Goal: Navigation & Orientation: Find specific page/section

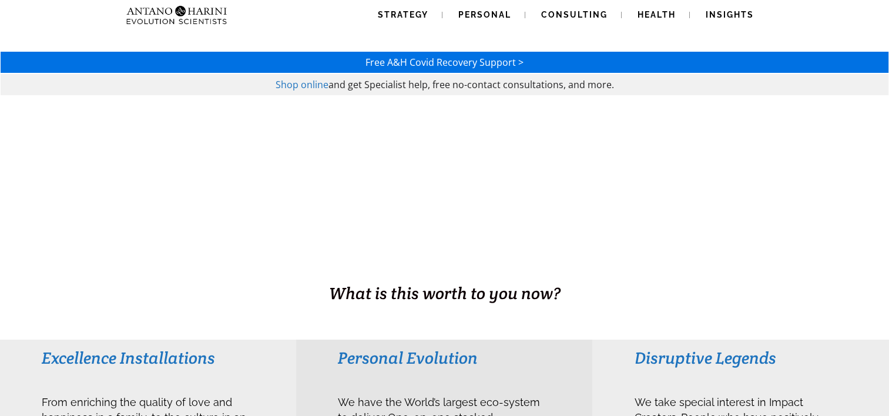
click at [786, 15] on div "Strategy Personal Consulting Health Insights Strategy Personal Consulting Healt…" at bounding box center [444, 15] width 836 height 30
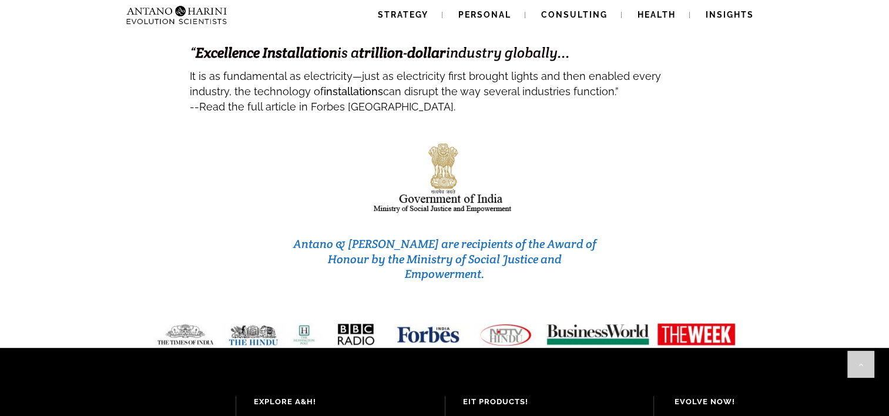
scroll to position [4960, 0]
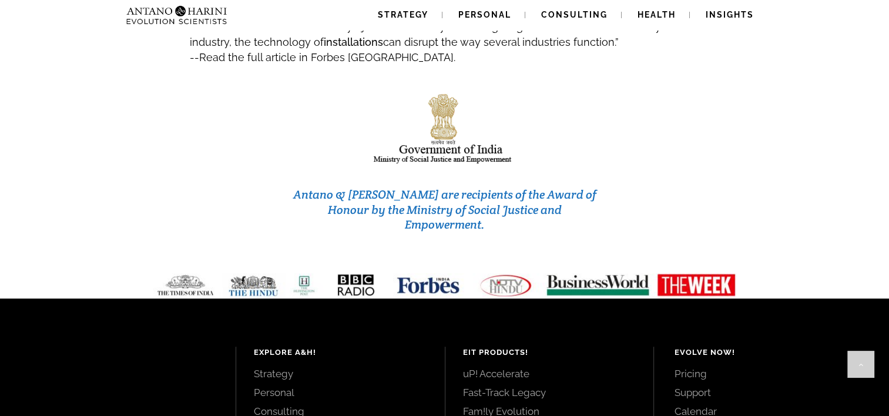
click at [783, 95] on div "Antano & Harini are recipients of the Award of Honour by the Ministry of Social…" at bounding box center [444, 163] width 887 height 194
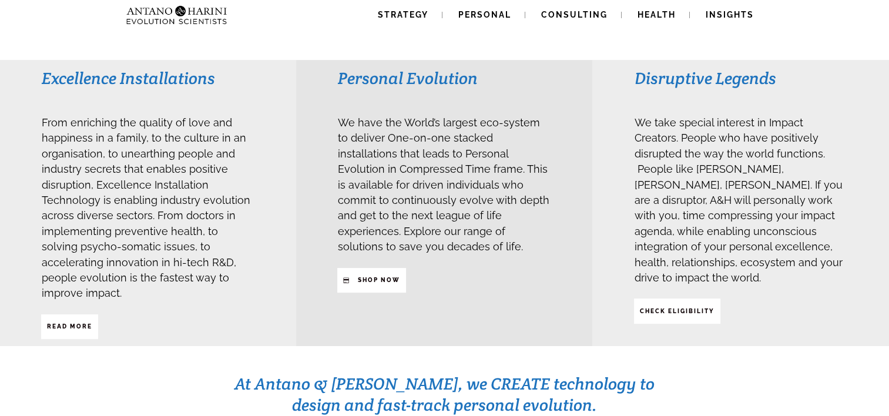
scroll to position [282, 0]
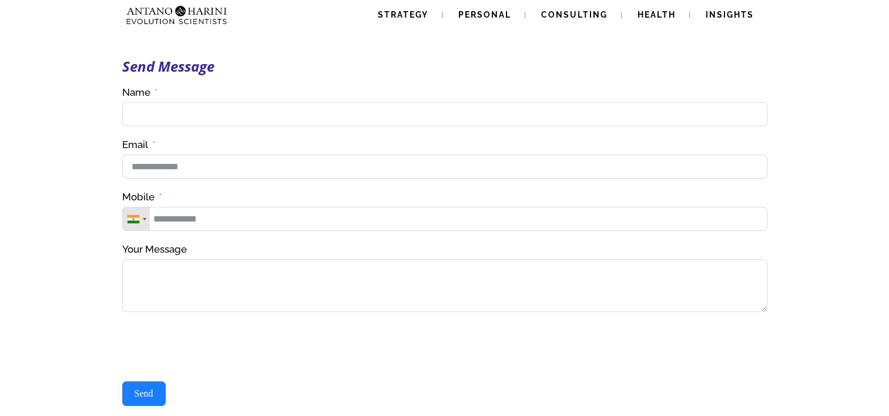
click at [851, 61] on div "Send Message Contact Us(#23) Δ Name Email Mobile United States +1 United Kingdo…" at bounding box center [444, 259] width 889 height 518
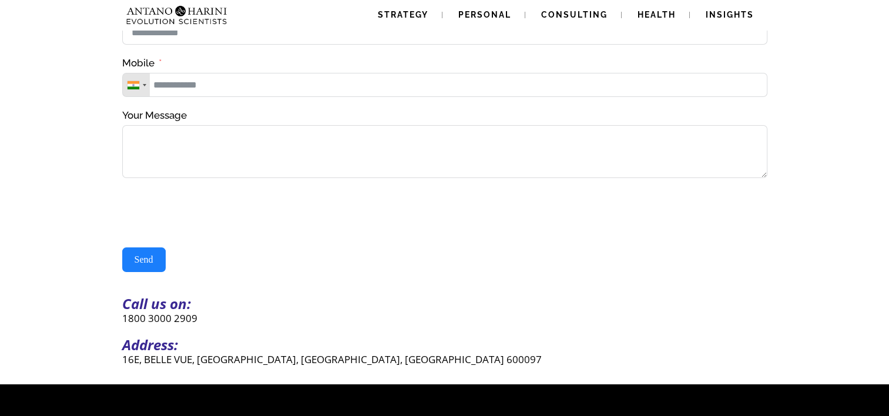
scroll to position [133, 0]
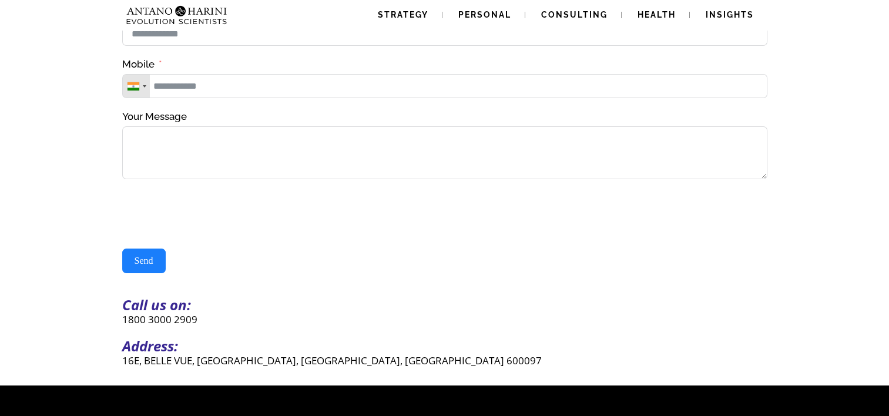
click at [451, 273] on div "Send" at bounding box center [444, 261] width 645 height 25
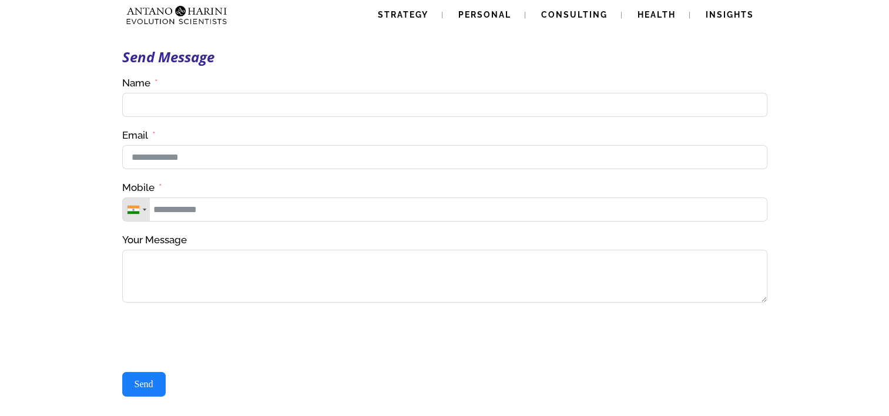
scroll to position [0, 0]
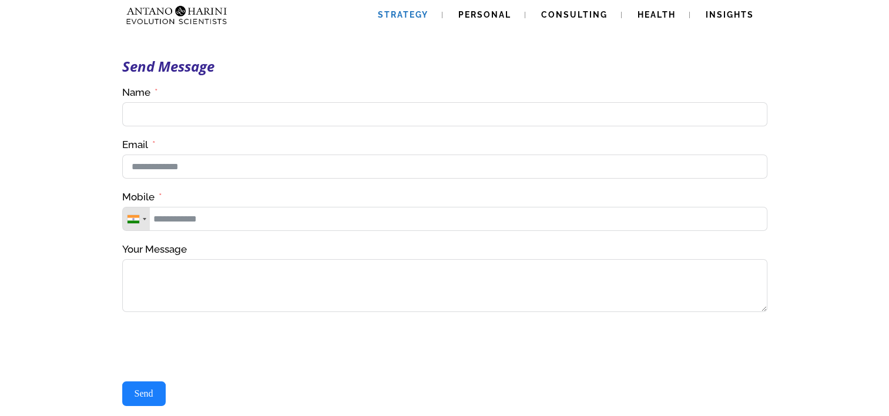
click at [402, 11] on span "Strategy" at bounding box center [403, 14] width 51 height 9
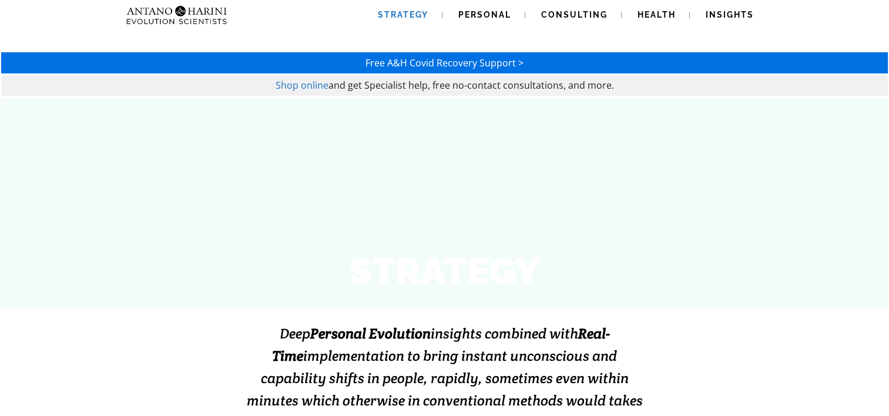
click at [489, 12] on span "Personal" at bounding box center [484, 14] width 53 height 9
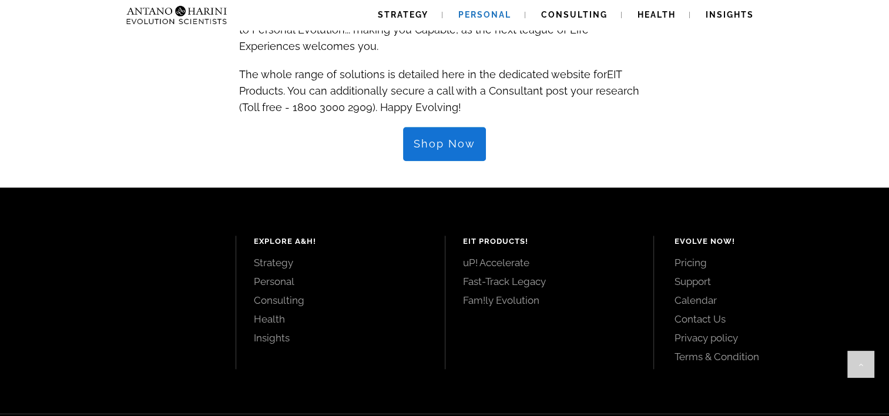
scroll to position [1402, 0]
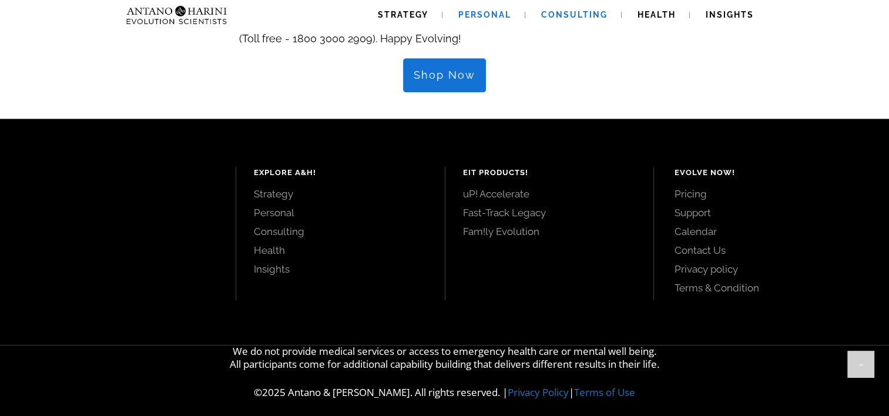
click at [581, 19] on link "Consulting" at bounding box center [574, 15] width 95 height 30
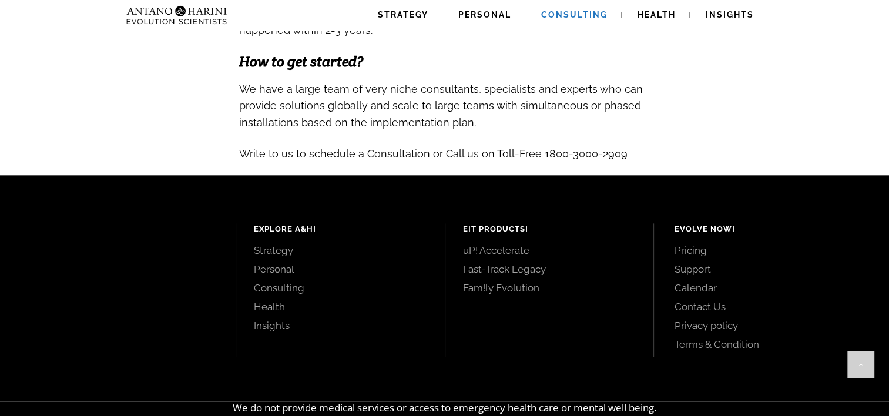
scroll to position [1293, 0]
